Goal: Navigation & Orientation: Go to known website

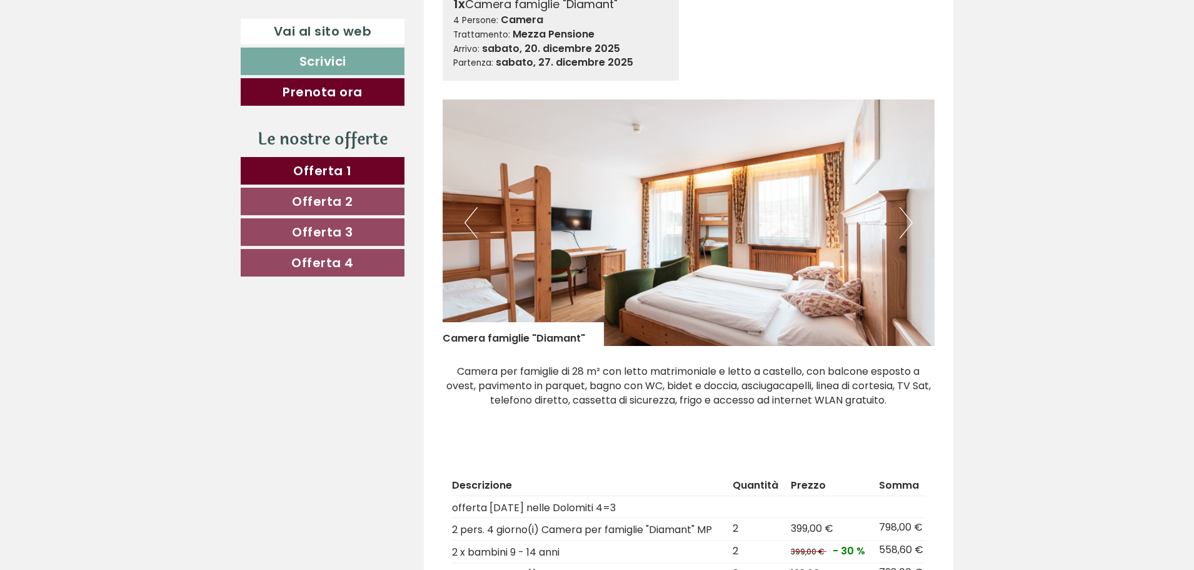
scroll to position [1626, 0]
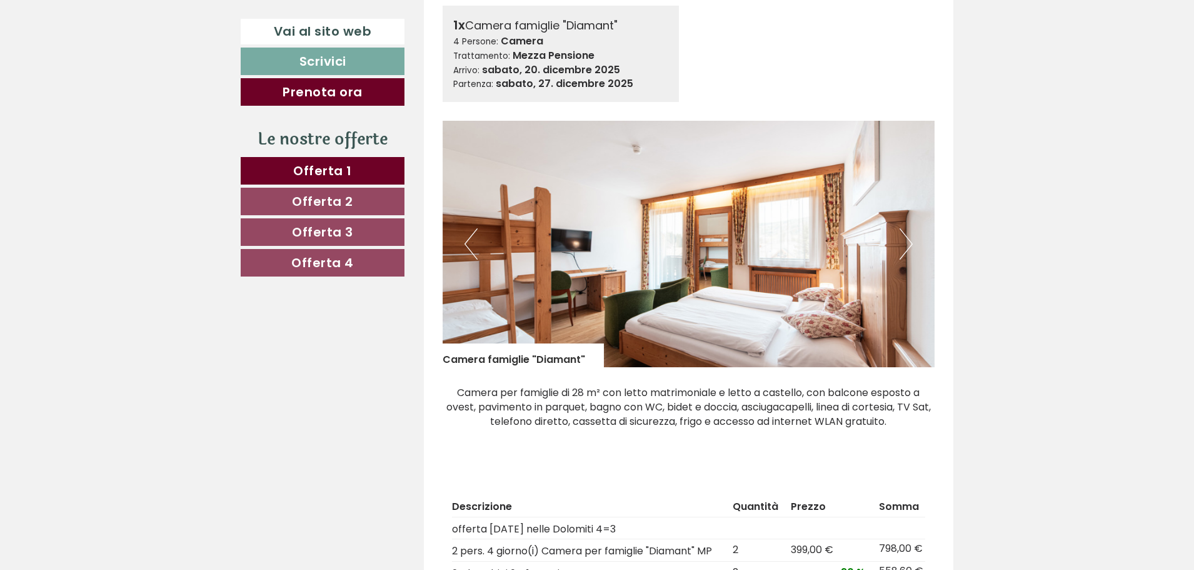
click at [907, 236] on button "Next" at bounding box center [906, 243] width 13 height 31
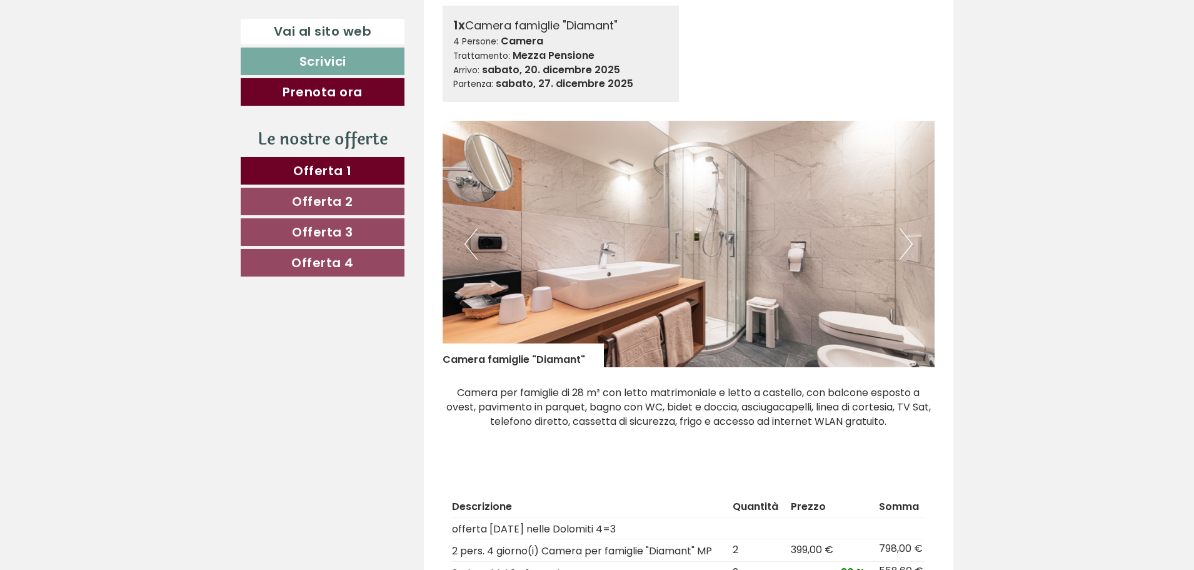
click at [907, 236] on button "Next" at bounding box center [906, 243] width 13 height 31
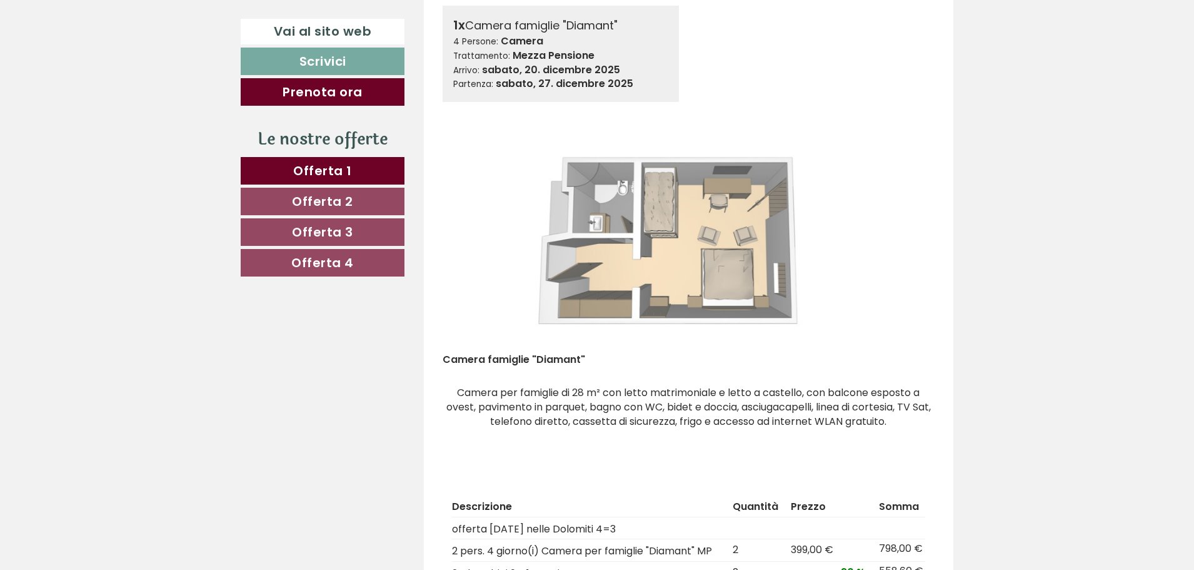
click at [907, 236] on button "Next" at bounding box center [906, 243] width 13 height 31
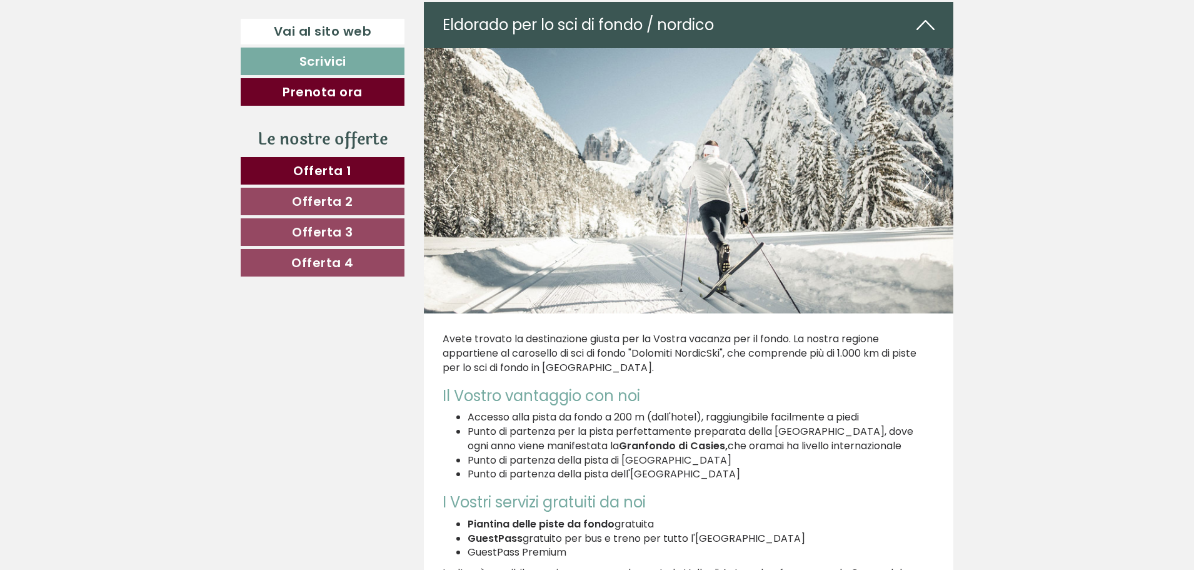
scroll to position [5691, 0]
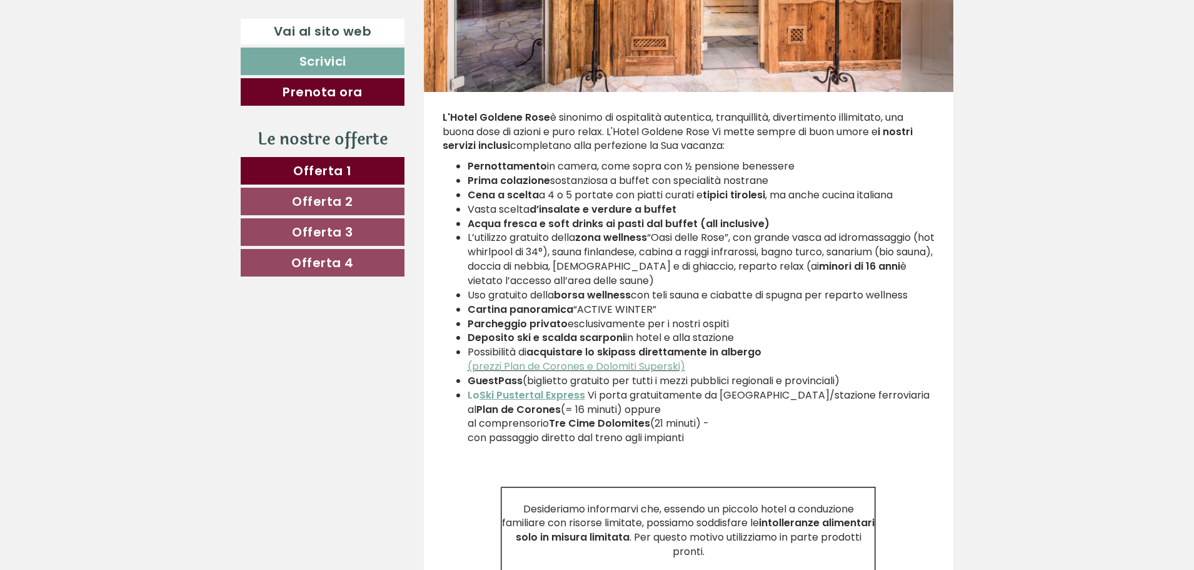
scroll to position [4065, 0]
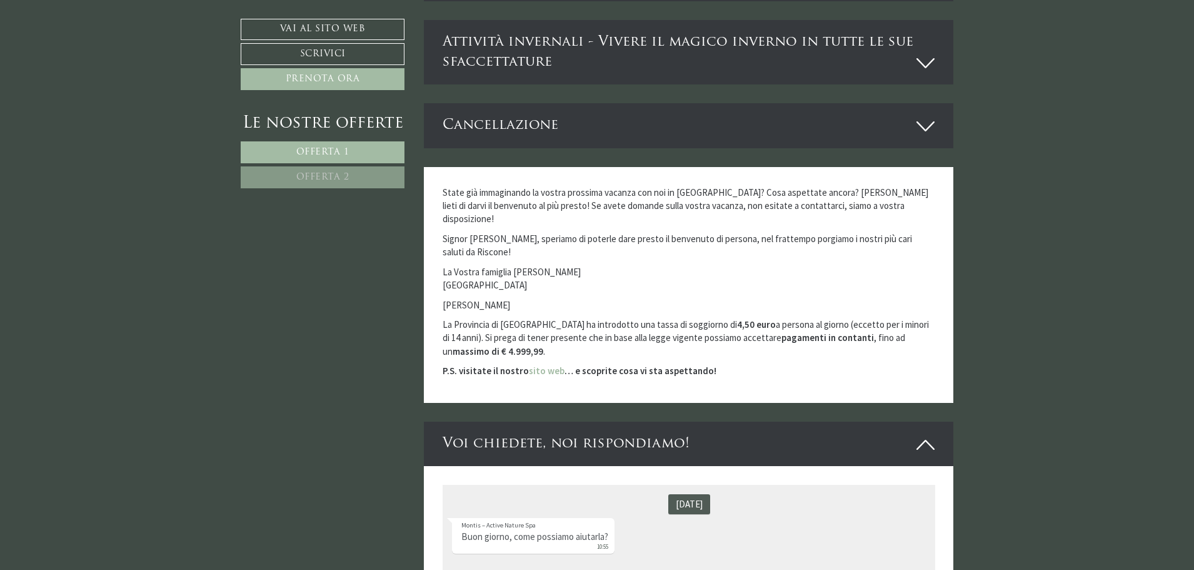
scroll to position [6003, 0]
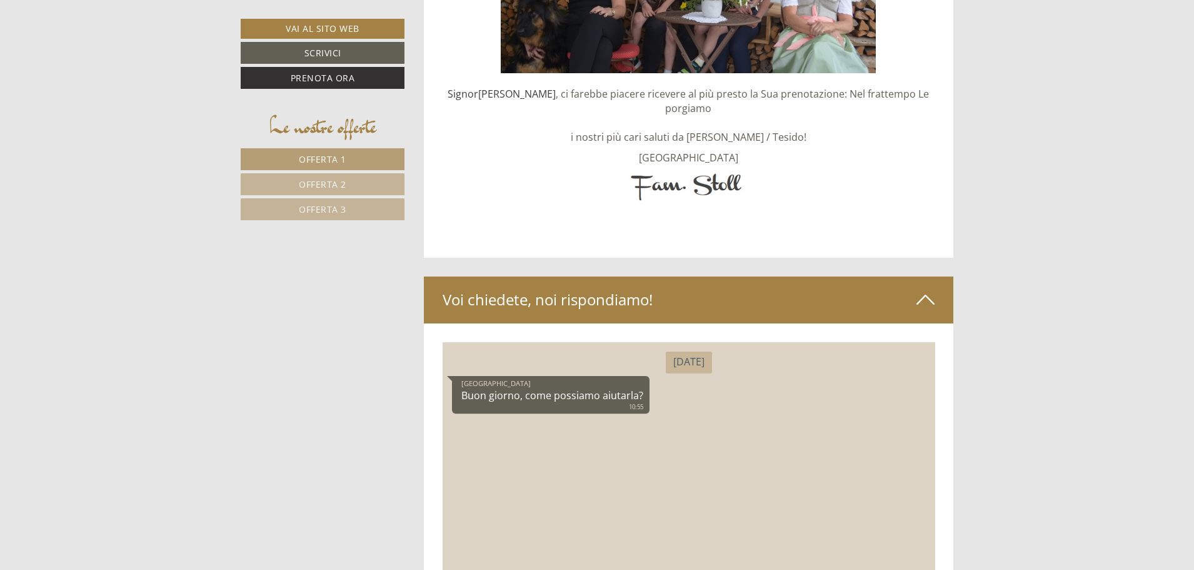
scroll to position [6651, 0]
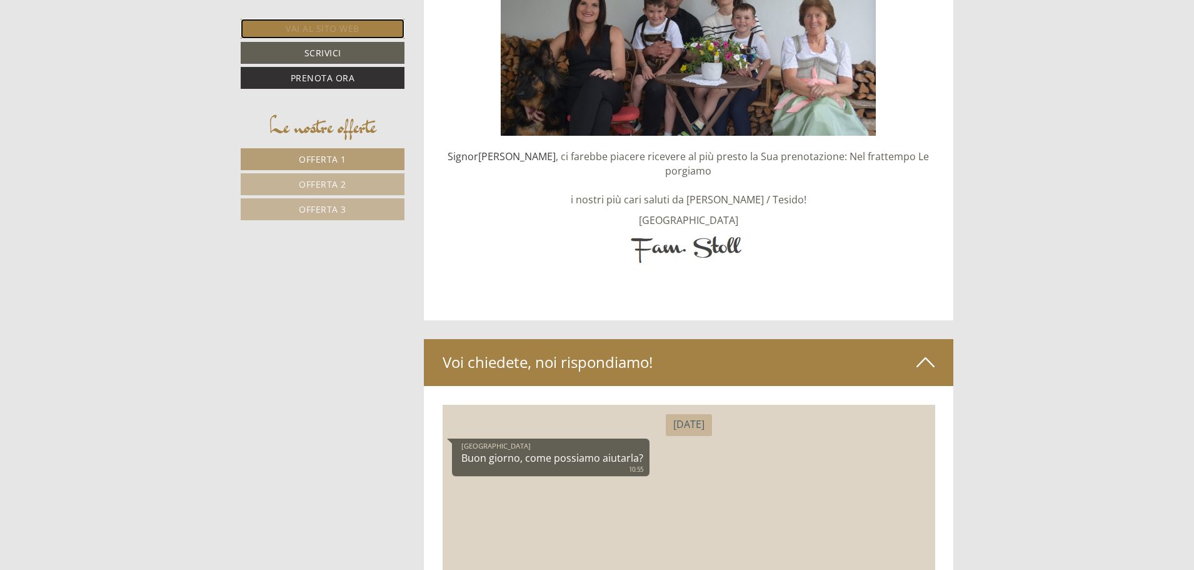
click at [320, 31] on link "Vai al sito web" at bounding box center [323, 29] width 164 height 20
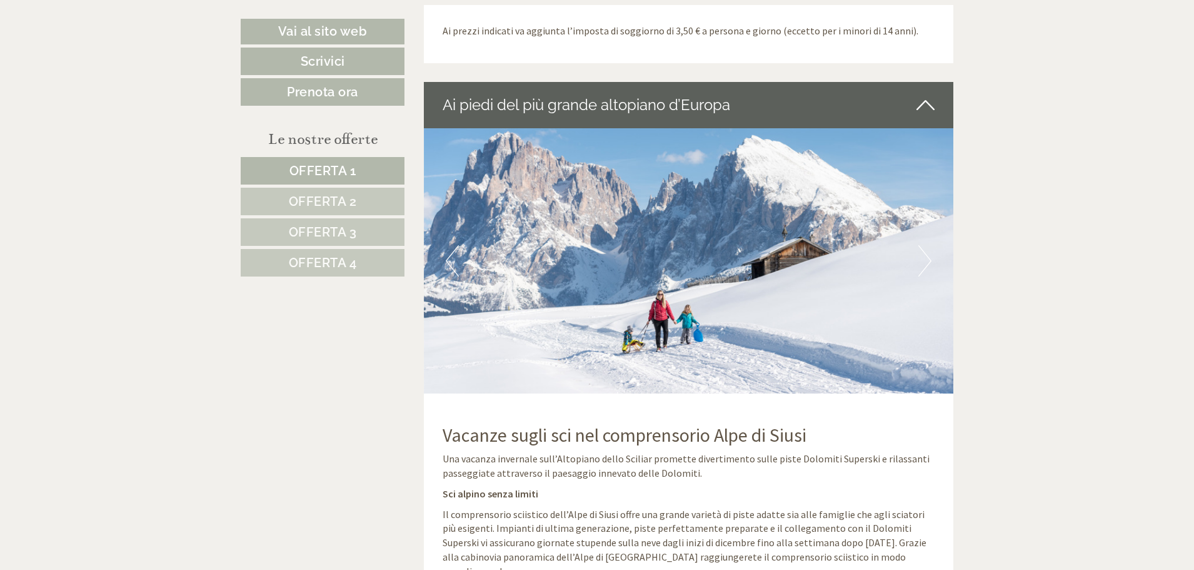
scroll to position [3189, 0]
